Goal: Task Accomplishment & Management: Use online tool/utility

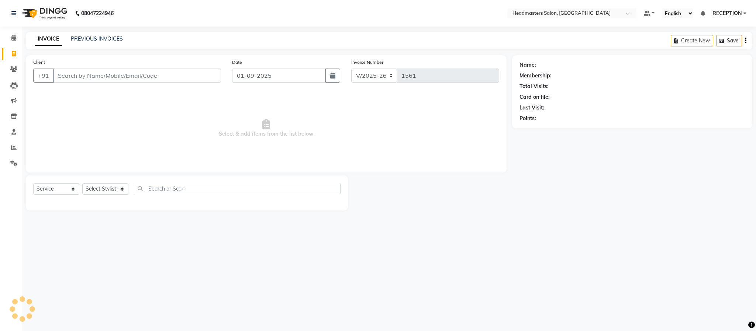
select select "3454"
select select "service"
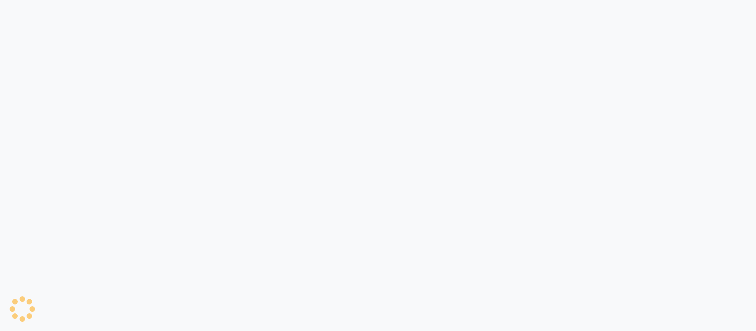
select select "service"
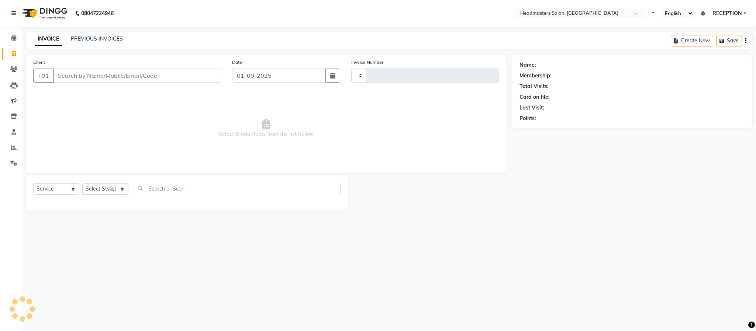
type input "1561"
select select "3454"
click at [104, 40] on link "PREVIOUS INVOICES" at bounding box center [97, 38] width 52 height 7
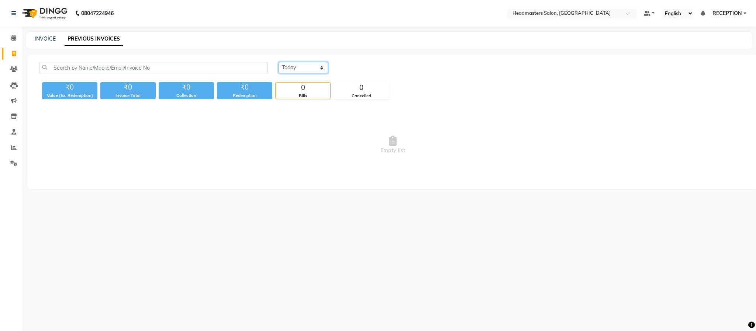
click at [286, 68] on select "[DATE] [DATE] Custom Range" at bounding box center [303, 67] width 49 height 11
select select "range"
click at [279, 62] on select "Today Yesterday Custom Range" at bounding box center [303, 67] width 49 height 11
click at [376, 63] on input "01-09-2025" at bounding box center [364, 68] width 52 height 10
select select "9"
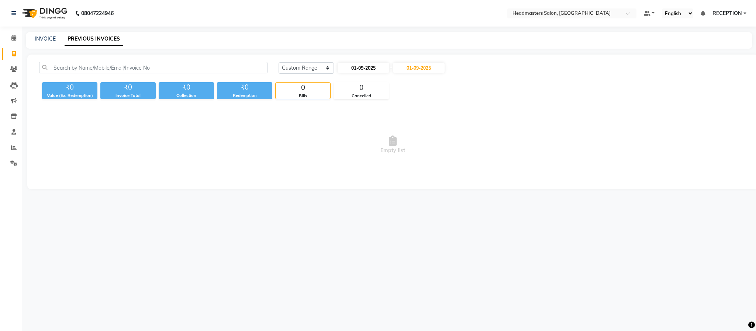
select select "2025"
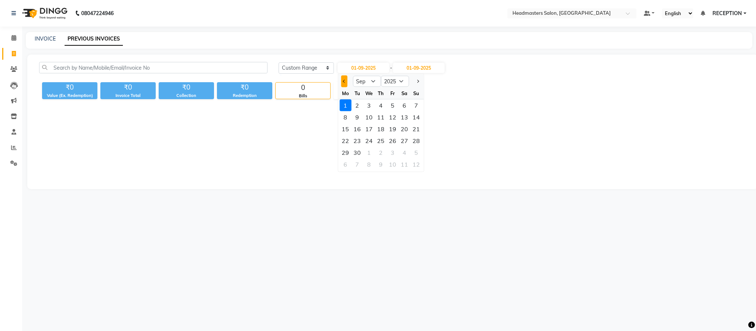
click at [341, 81] on button "Previous month" at bounding box center [344, 82] width 6 height 12
select select "8"
click at [395, 106] on div "1" at bounding box center [393, 106] width 12 height 12
type input "01-08-2025"
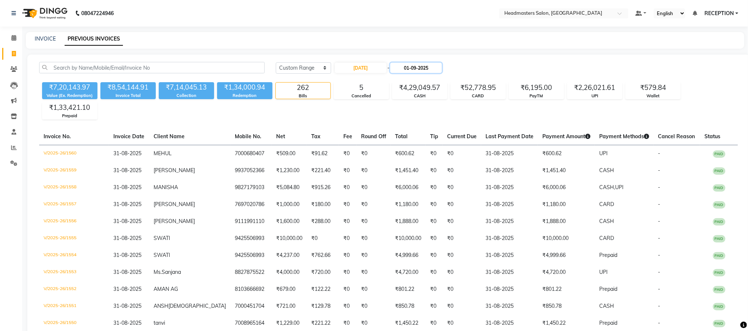
click at [416, 66] on input "01-09-2025" at bounding box center [416, 68] width 52 height 10
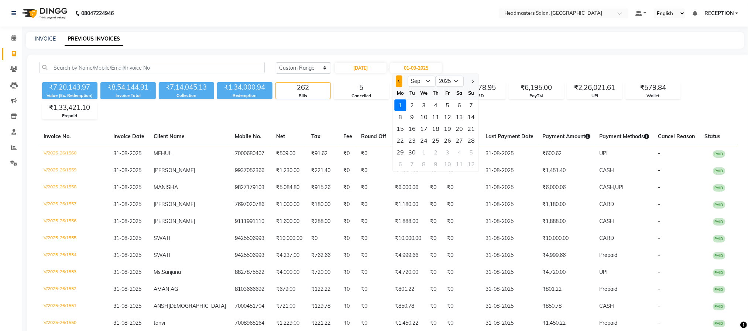
click at [399, 80] on span "Previous month" at bounding box center [399, 81] width 3 height 3
select select "8"
click at [470, 155] on div "31" at bounding box center [471, 153] width 12 height 12
type input "31-08-2025"
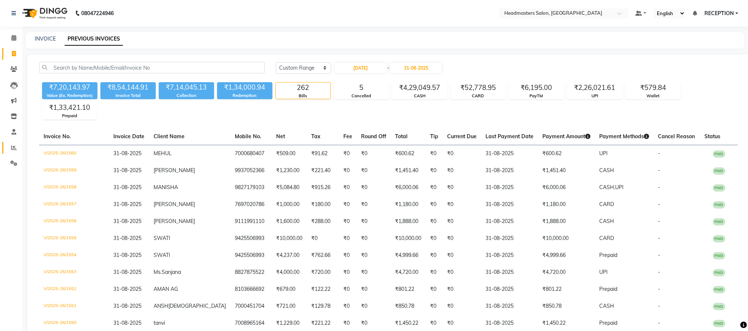
click at [14, 153] on link "Reports" at bounding box center [11, 148] width 18 height 12
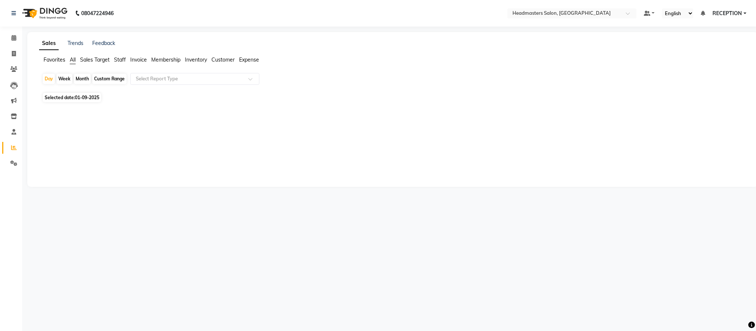
click at [86, 96] on span "01-09-2025" at bounding box center [87, 98] width 24 height 6
select select "9"
select select "2025"
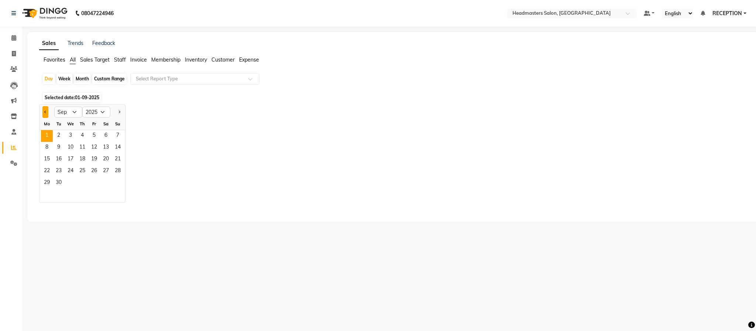
click at [44, 110] on button "Previous month" at bounding box center [45, 112] width 6 height 12
select select "8"
click at [96, 135] on span "1" at bounding box center [94, 136] width 12 height 12
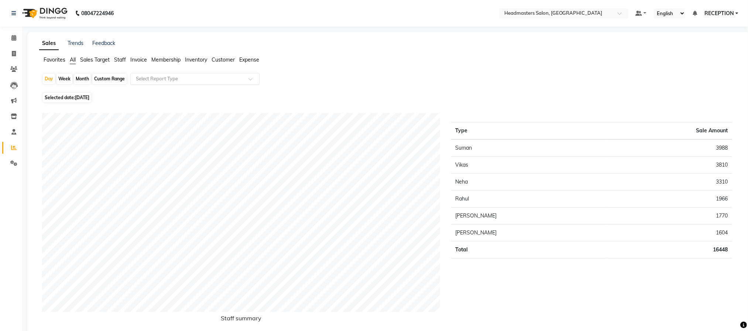
click at [205, 73] on div "Select Report Type" at bounding box center [194, 79] width 129 height 12
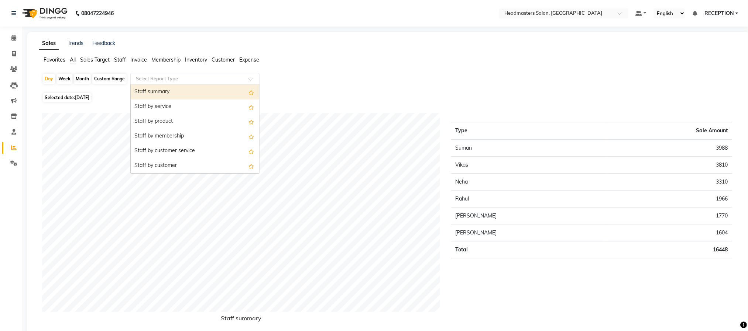
click at [202, 89] on div "Staff summary" at bounding box center [195, 92] width 128 height 15
select select "pdf"
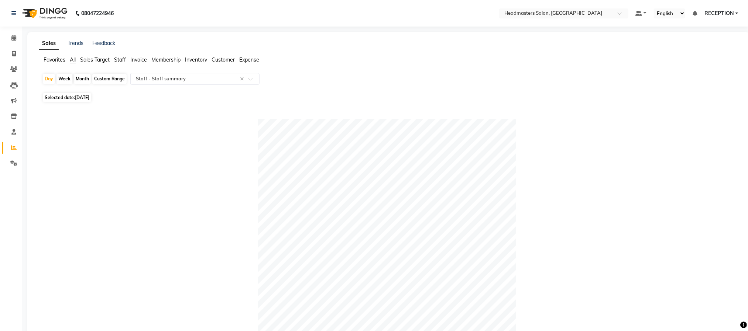
click at [85, 81] on div "Month" at bounding box center [82, 79] width 17 height 10
select select "8"
select select "2025"
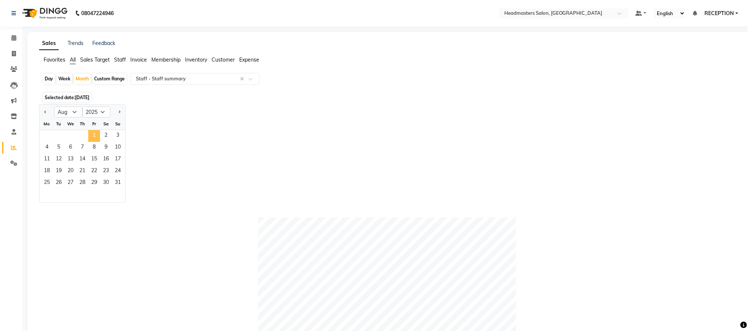
click at [96, 138] on span "1" at bounding box center [94, 136] width 12 height 12
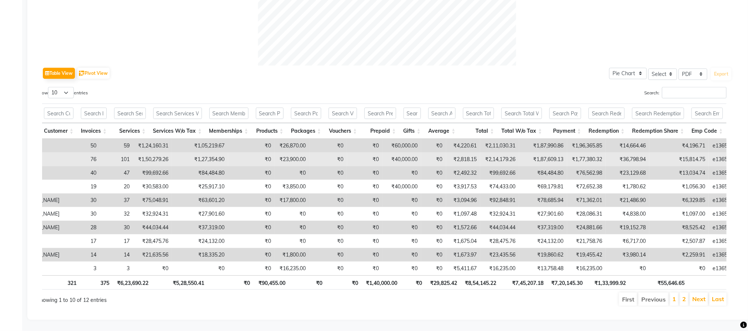
scroll to position [330, 0]
